Goal: Obtain resource: Download file/media

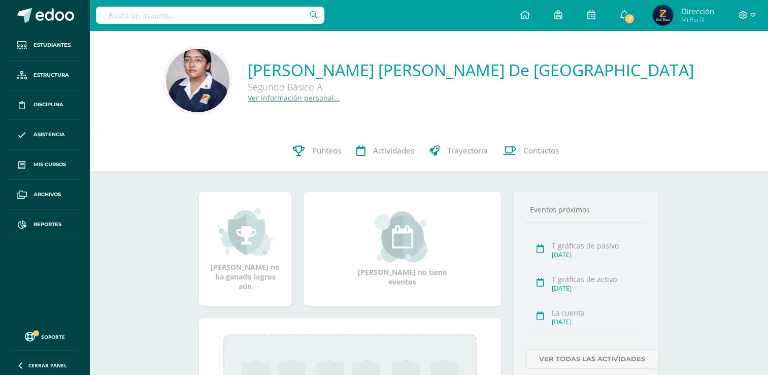
click at [206, 15] on input "text" at bounding box center [210, 15] width 228 height 17
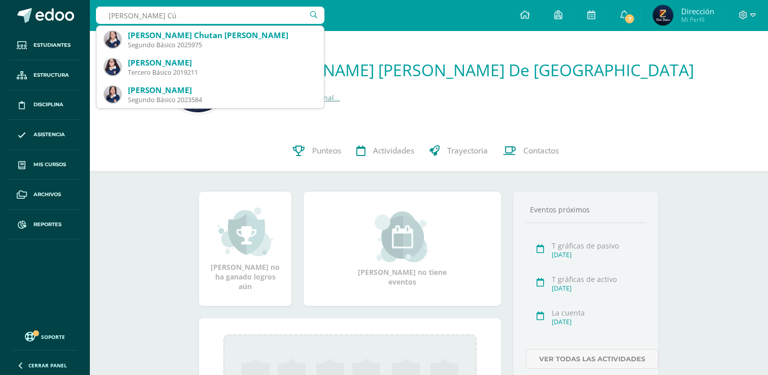
click at [116, 16] on input "Fátima Cú" at bounding box center [210, 15] width 228 height 17
type input "Fatima Cú"
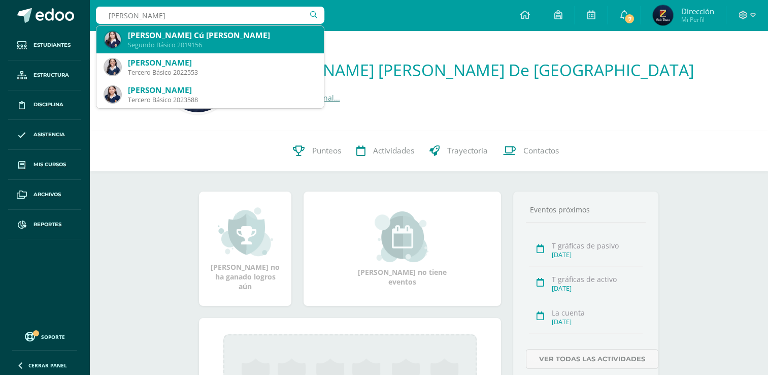
click at [183, 31] on div "Fatima Kristel Cú Lemus" at bounding box center [222, 35] width 188 height 11
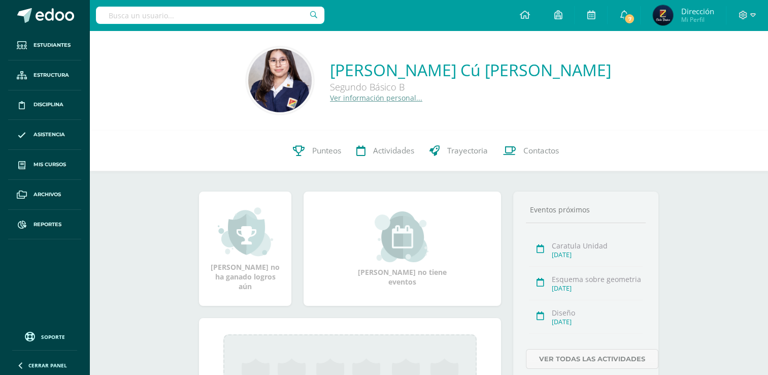
click at [400, 94] on link "Ver información personal..." at bounding box center [376, 98] width 92 height 10
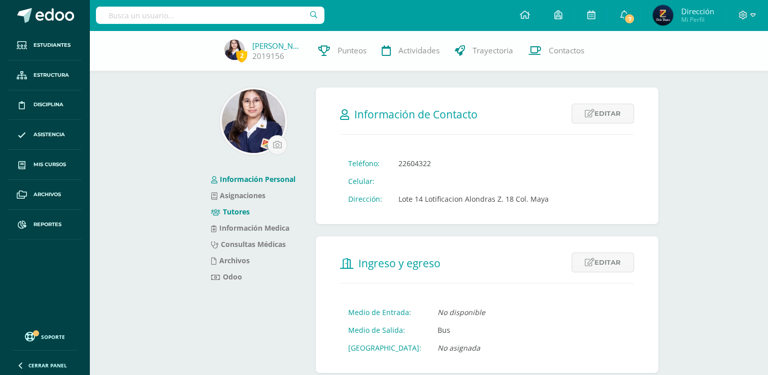
drag, startPoint x: 229, startPoint y: 210, endPoint x: 238, endPoint y: 208, distance: 8.5
click at [229, 211] on link "Tutores" at bounding box center [230, 212] width 39 height 10
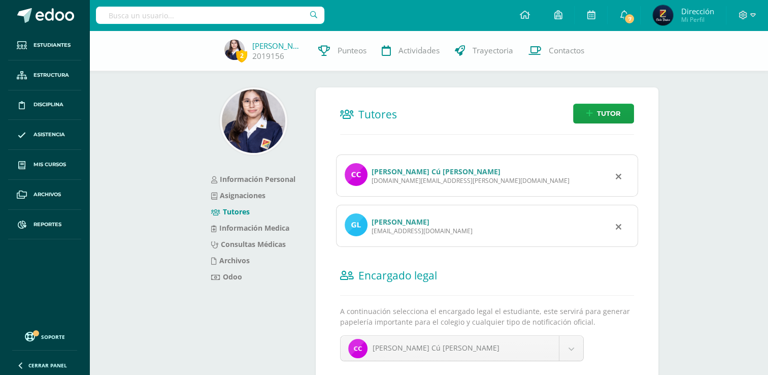
click at [191, 16] on input "text" at bounding box center [210, 15] width 228 height 17
type input "Danna Pérez"
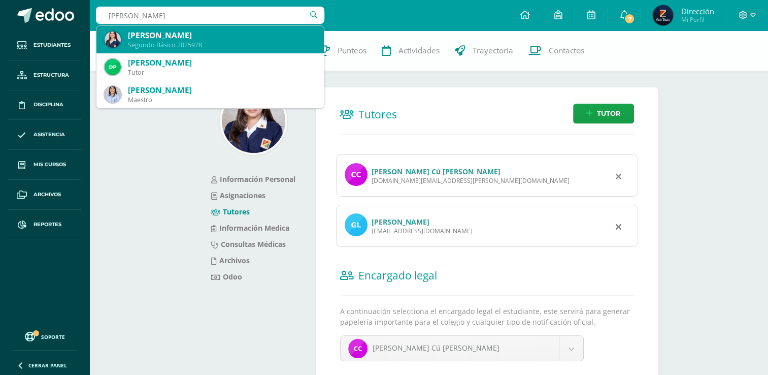
click at [189, 38] on div "[PERSON_NAME]" at bounding box center [222, 35] width 188 height 11
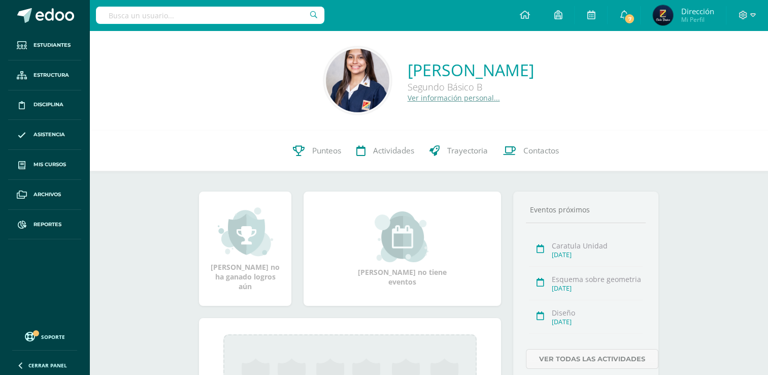
click at [187, 13] on input "text" at bounding box center [210, 15] width 228 height 17
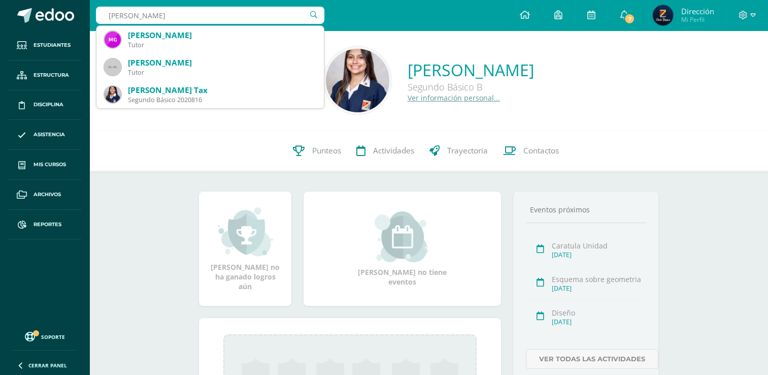
type input "Adriana García TAx"
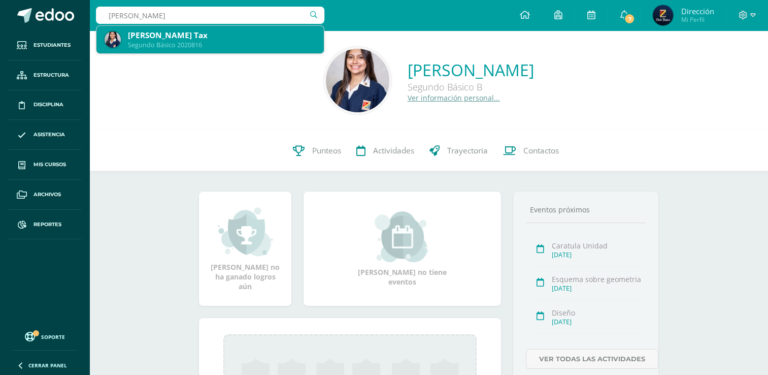
click at [196, 40] on div "Adriana Fernanda García Tax" at bounding box center [222, 35] width 188 height 11
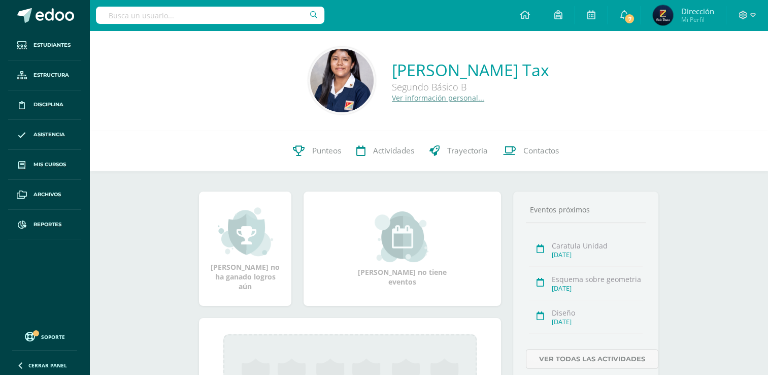
click at [177, 13] on input "text" at bounding box center [210, 15] width 228 height 17
type input "[PERSON_NAME]"
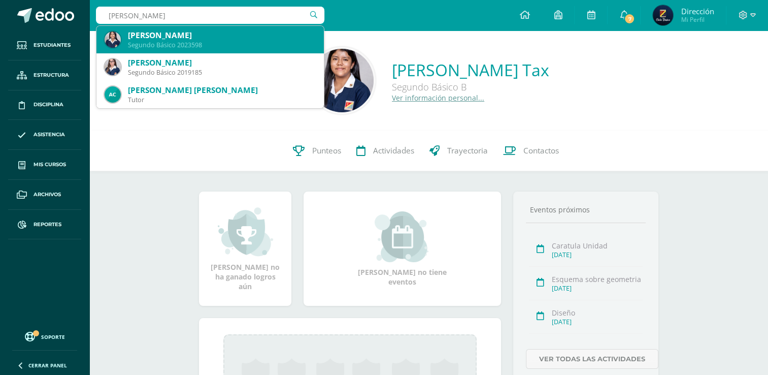
click at [282, 43] on div "Segundo Básico 2023598" at bounding box center [222, 45] width 188 height 9
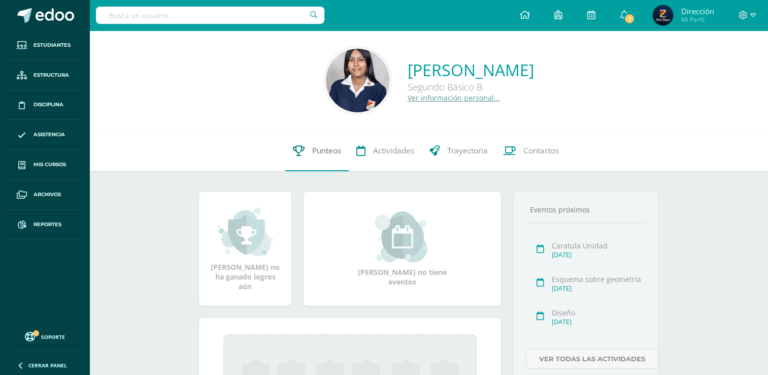
click at [326, 147] on span "Punteos" at bounding box center [326, 150] width 29 height 11
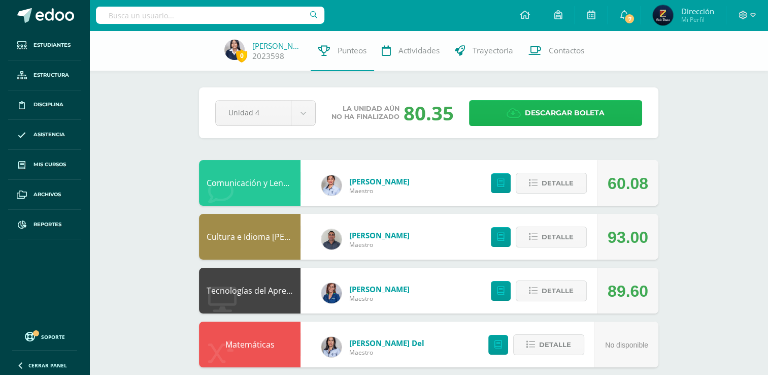
click at [556, 108] on span "Descargar boleta" at bounding box center [565, 112] width 80 height 25
click at [242, 18] on input "text" at bounding box center [210, 15] width 228 height 17
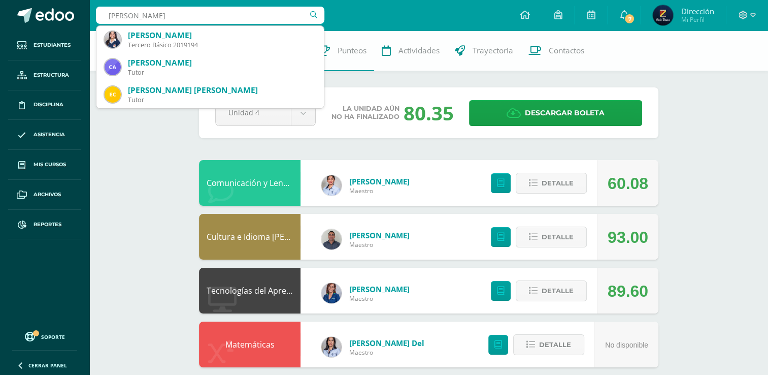
type input "[PERSON_NAME]"
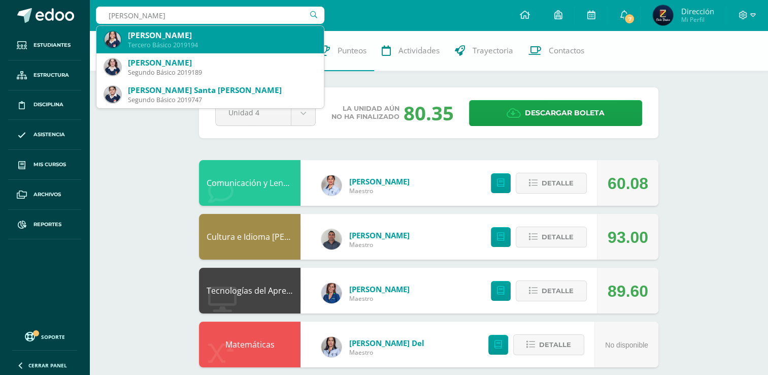
click at [243, 33] on div "Camila Vanessa Aldana Menchú" at bounding box center [222, 35] width 188 height 11
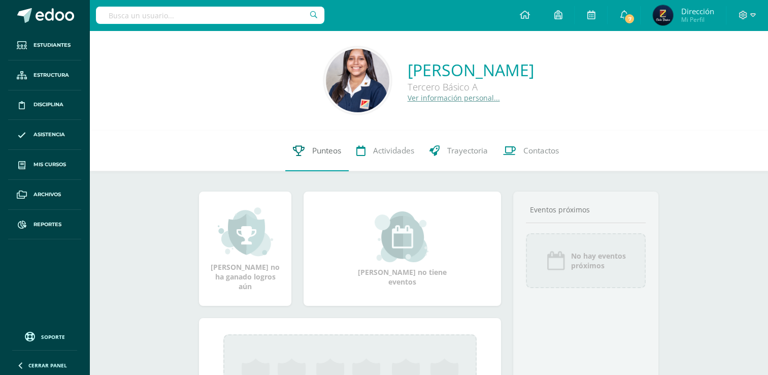
click at [322, 149] on span "Punteos" at bounding box center [326, 150] width 29 height 11
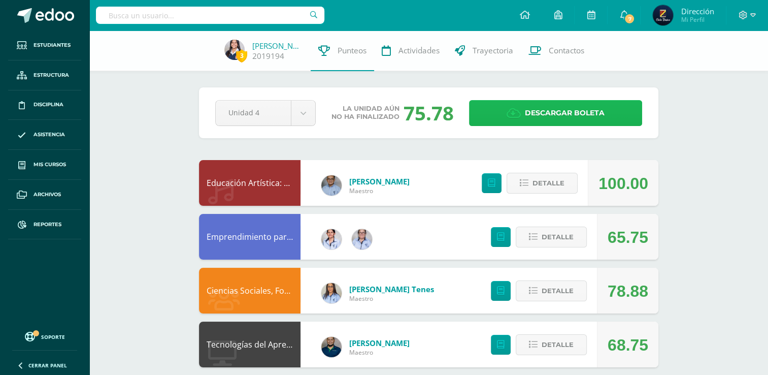
click at [568, 113] on span "Descargar boleta" at bounding box center [565, 112] width 80 height 25
click at [161, 11] on input "text" at bounding box center [210, 15] width 228 height 17
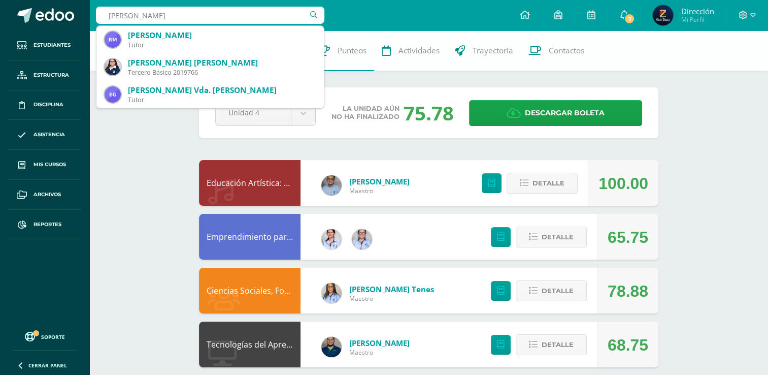
type input "rocio Rodríguez"
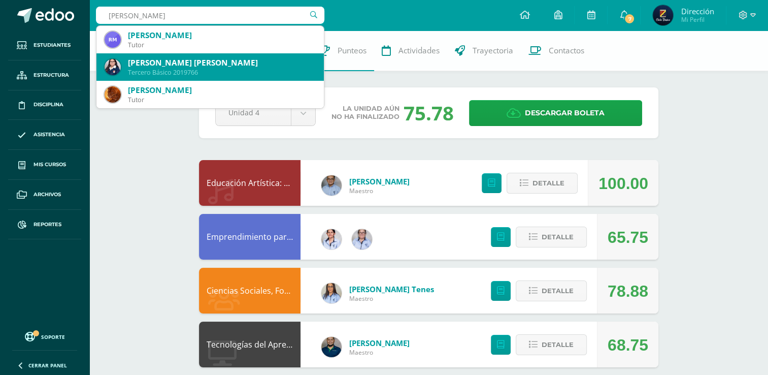
click at [226, 63] on div "Rocio Katherine Gabriela Rodríguez Tobar" at bounding box center [222, 62] width 188 height 11
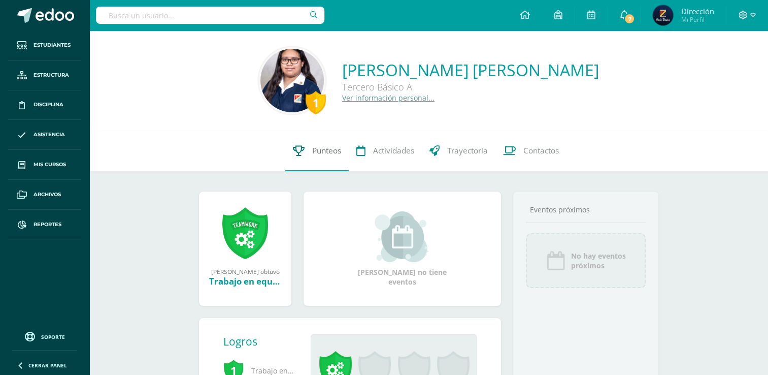
click at [327, 148] on span "Punteos" at bounding box center [326, 150] width 29 height 11
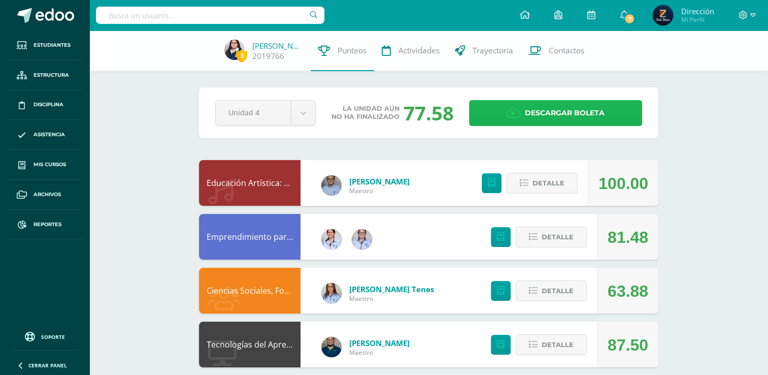
click at [556, 112] on span "Descargar boleta" at bounding box center [565, 112] width 80 height 25
